Goal: Transaction & Acquisition: Purchase product/service

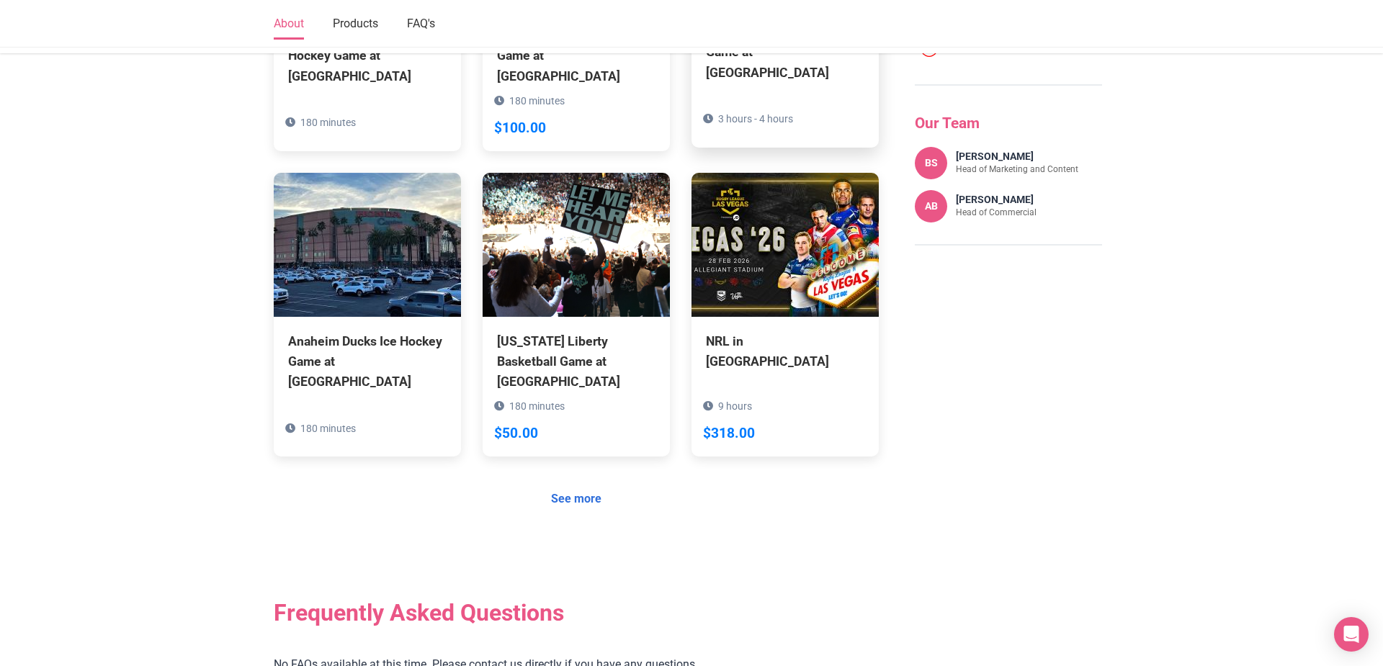
scroll to position [952, 0]
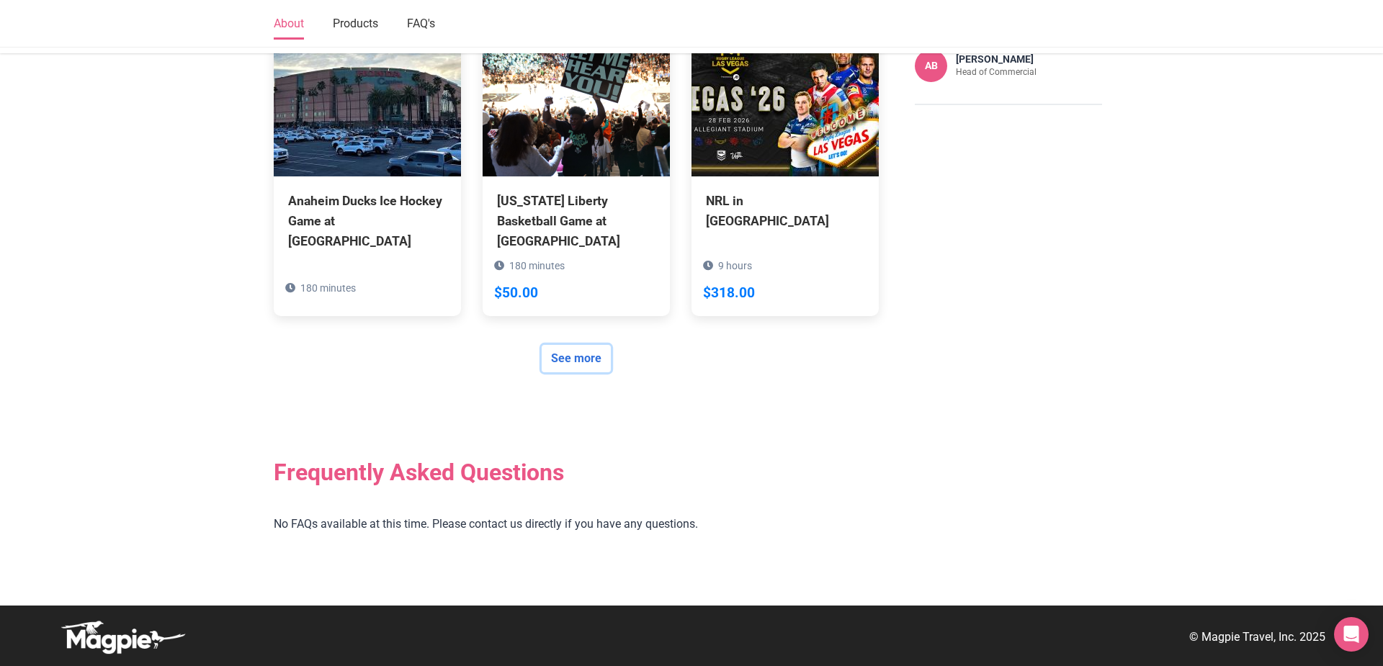
click at [599, 356] on link "See more" at bounding box center [575, 358] width 69 height 27
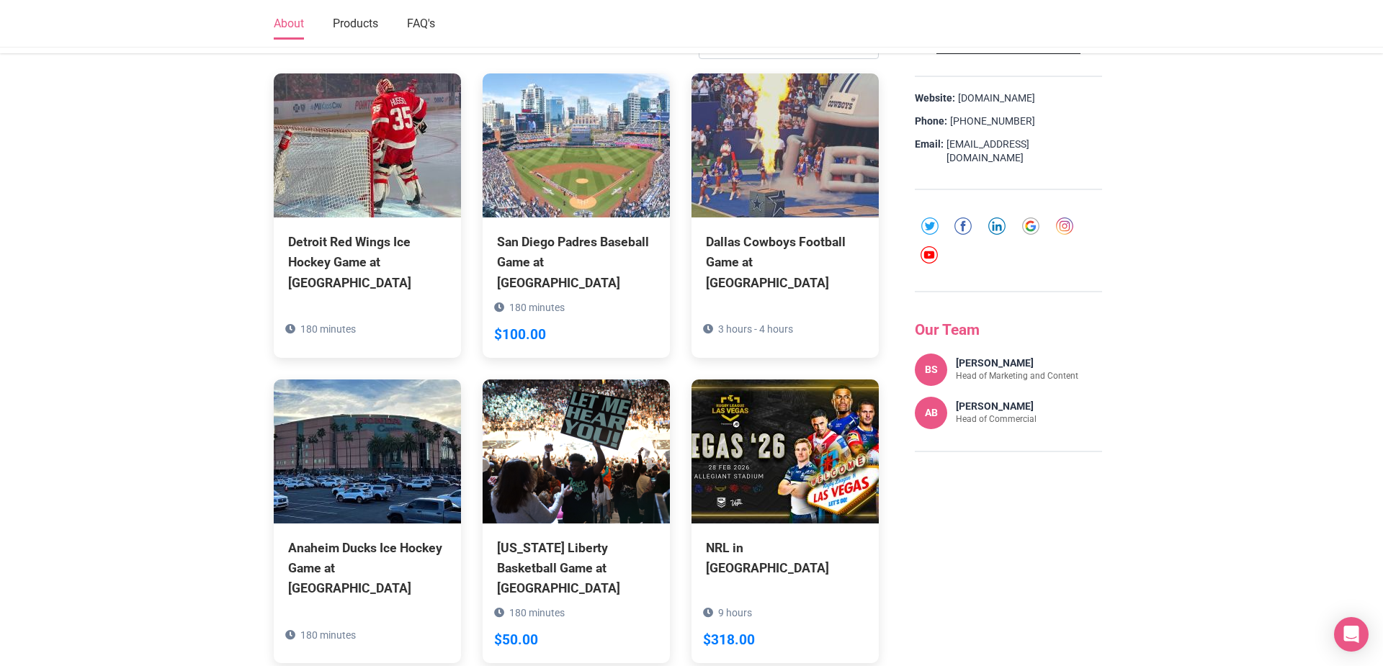
scroll to position [548, 0]
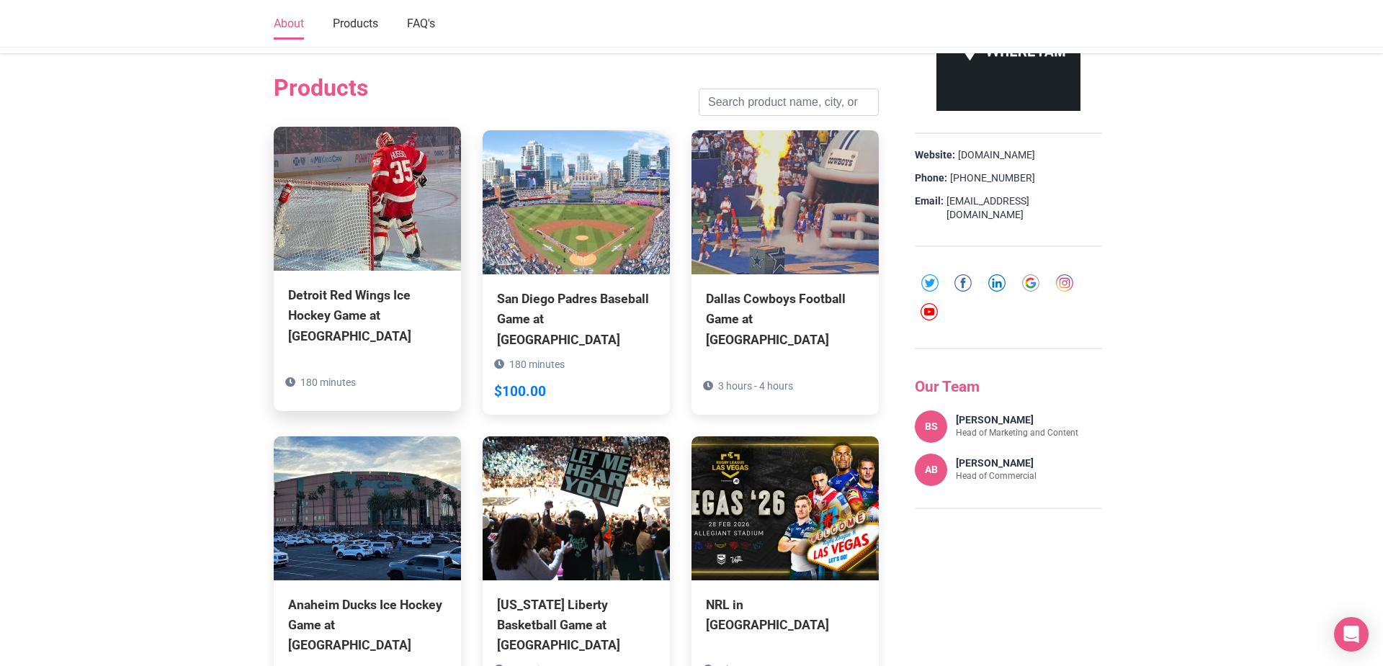
click at [391, 309] on div "Detroit Red Wings Ice Hockey Game at [GEOGRAPHIC_DATA]" at bounding box center [367, 315] width 158 height 60
click at [390, 226] on img at bounding box center [367, 199] width 187 height 144
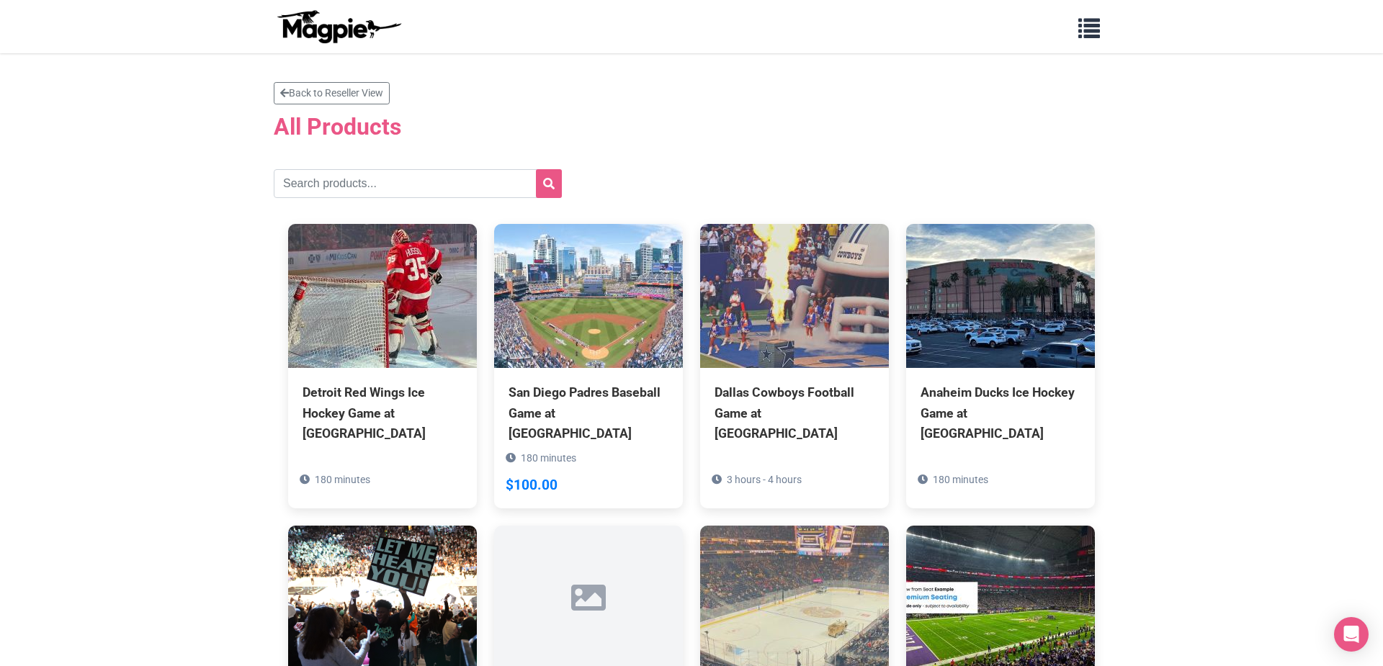
click at [1084, 44] on div "Problems we solve Products Content Management and Distribution Magpie for Resel…" at bounding box center [691, 27] width 864 height 42
click at [1090, 33] on span "button" at bounding box center [1089, 25] width 22 height 22
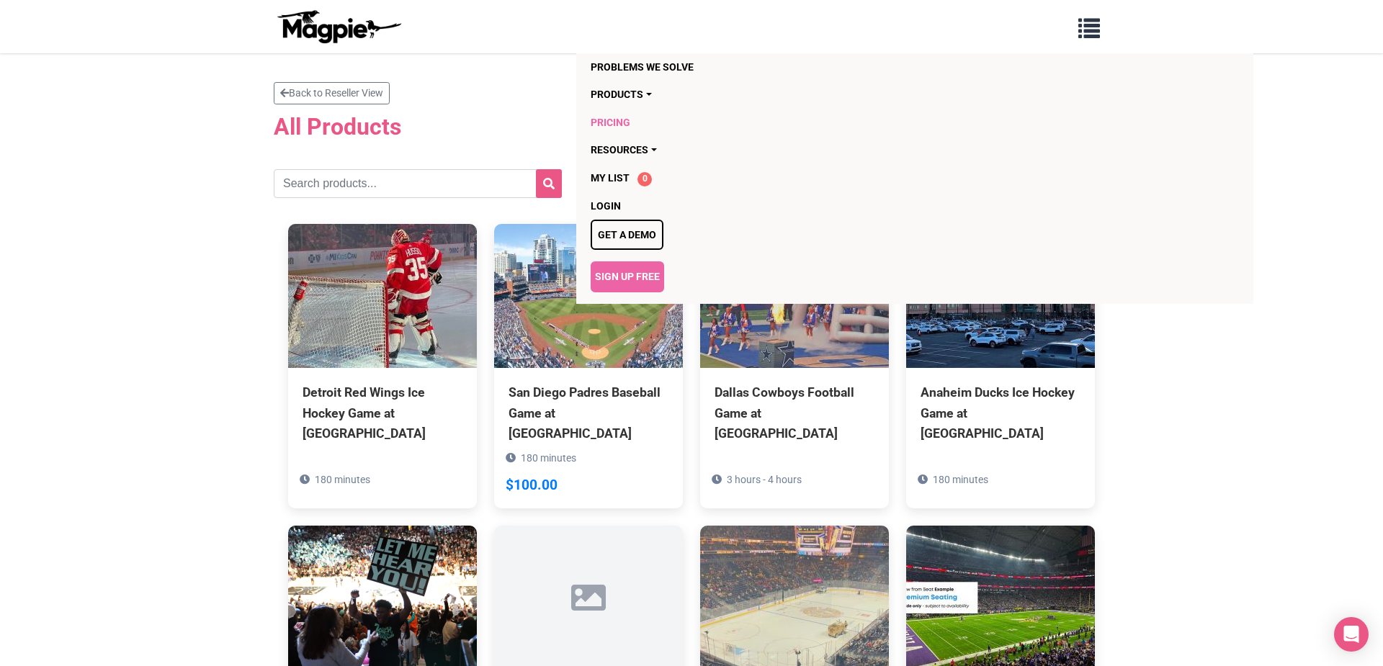
click at [603, 123] on link "Pricing" at bounding box center [831, 122] width 482 height 27
